Goal: Transaction & Acquisition: Download file/media

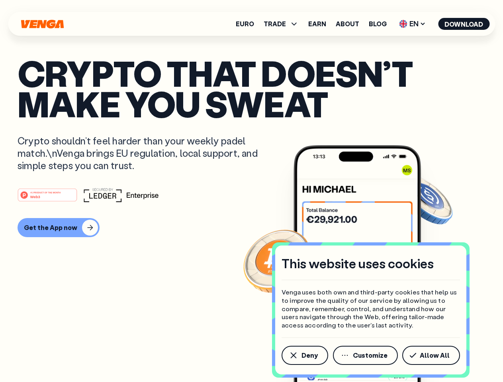
click at [251, 191] on div "#1 PRODUCT OF THE MONTH Web3" at bounding box center [252, 195] width 468 height 14
click at [304, 355] on span "Deny" at bounding box center [309, 355] width 16 height 6
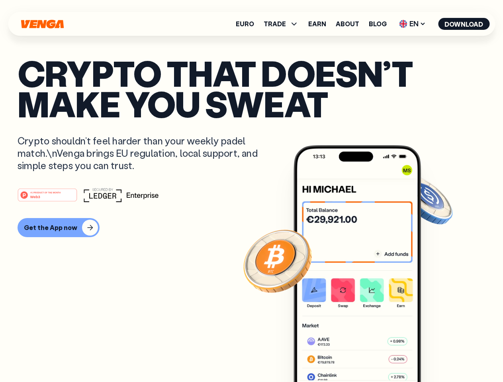
click at [366, 355] on img at bounding box center [356, 278] width 127 height 267
click at [432, 355] on article "Crypto that doesn’t make you sweat Crypto shouldn’t feel harder than your weekl…" at bounding box center [252, 207] width 468 height 299
click at [283, 24] on span "TRADE" at bounding box center [274, 24] width 22 height 6
click at [412, 24] on span "EN" at bounding box center [412, 24] width 32 height 13
click at [464, 24] on button "Download" at bounding box center [463, 24] width 51 height 12
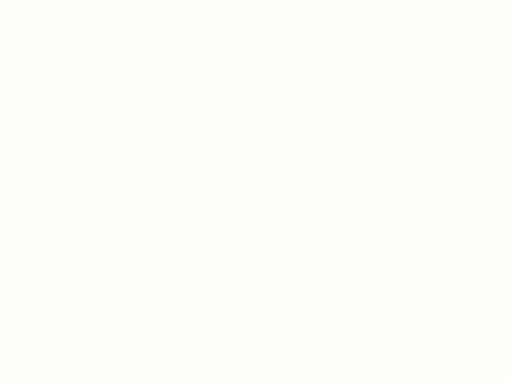
click at [57, 0] on html "This website uses cookies Venga uses both own and third-party cookies that help…" at bounding box center [254, 0] width 509 height 0
click at [49, 0] on html "This website uses cookies Venga uses both own and third-party cookies that help…" at bounding box center [254, 0] width 509 height 0
